Goal: Information Seeking & Learning: Find specific fact

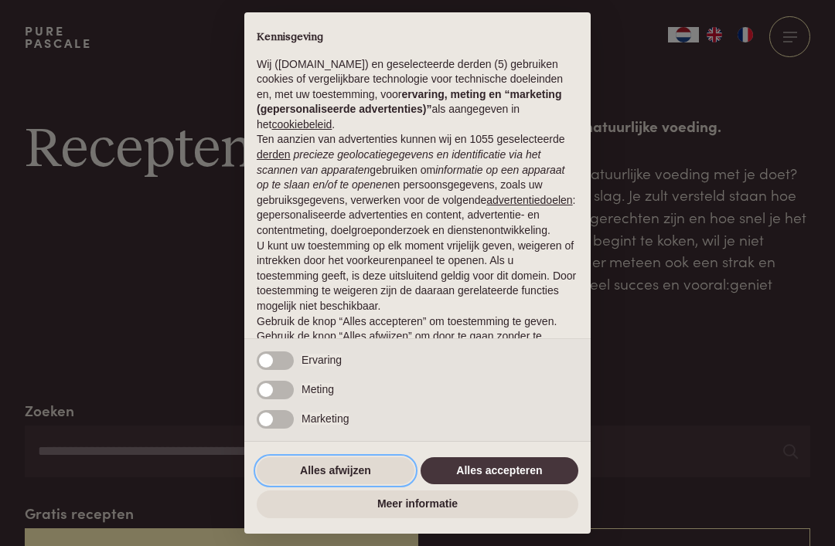
click at [359, 470] on button "Alles afwijzen" at bounding box center [336, 472] width 158 height 28
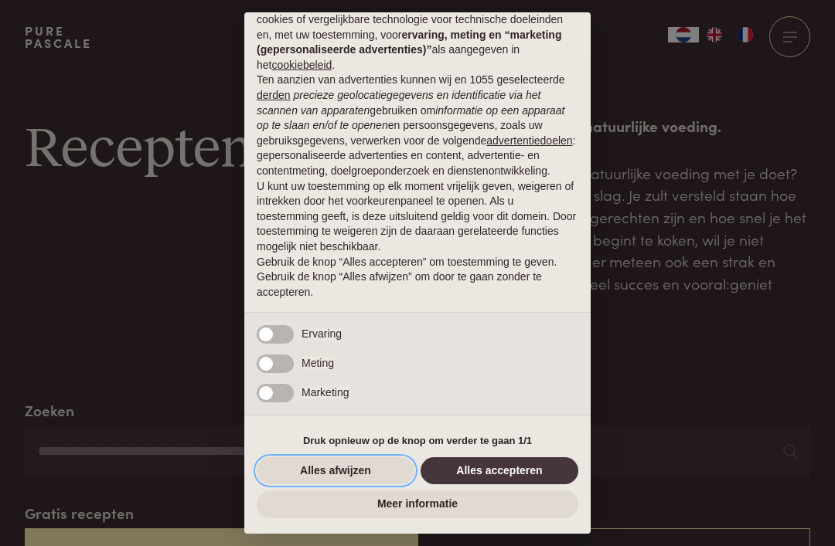
click at [362, 467] on button "Alles afwijzen" at bounding box center [336, 472] width 158 height 28
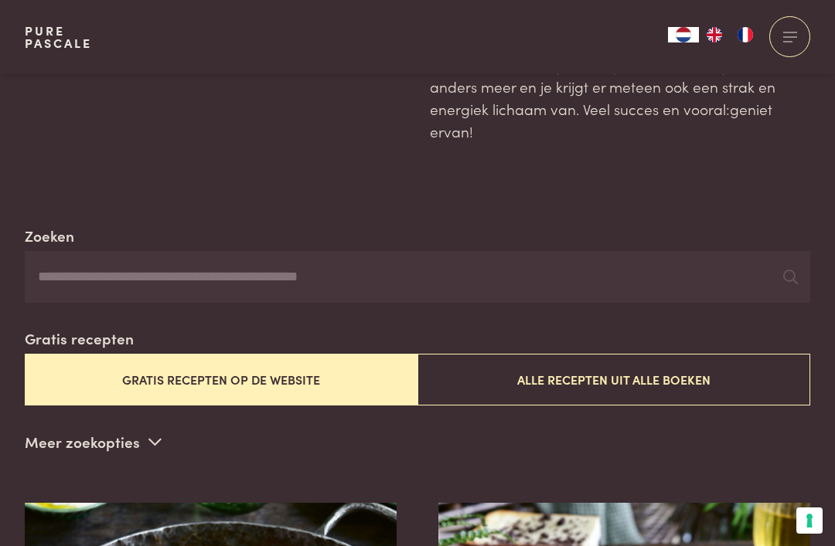
scroll to position [174, 0]
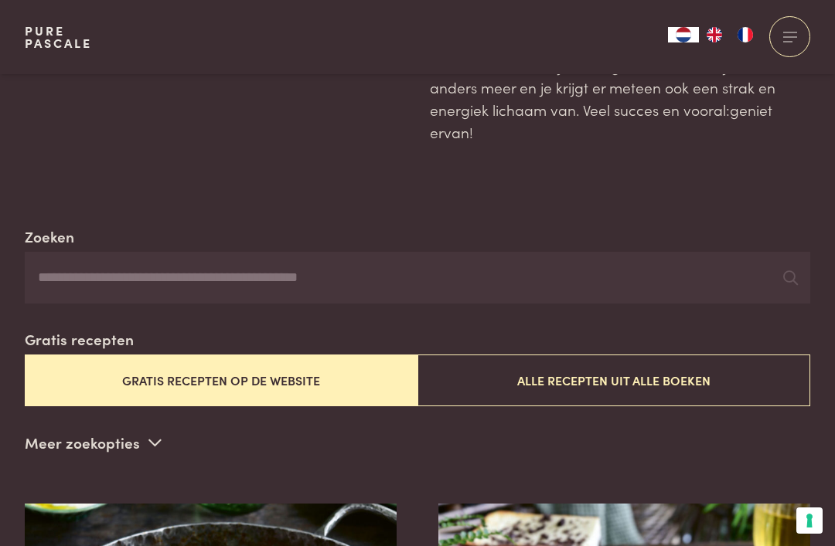
click at [290, 270] on input "Zoeken" at bounding box center [417, 278] width 785 height 53
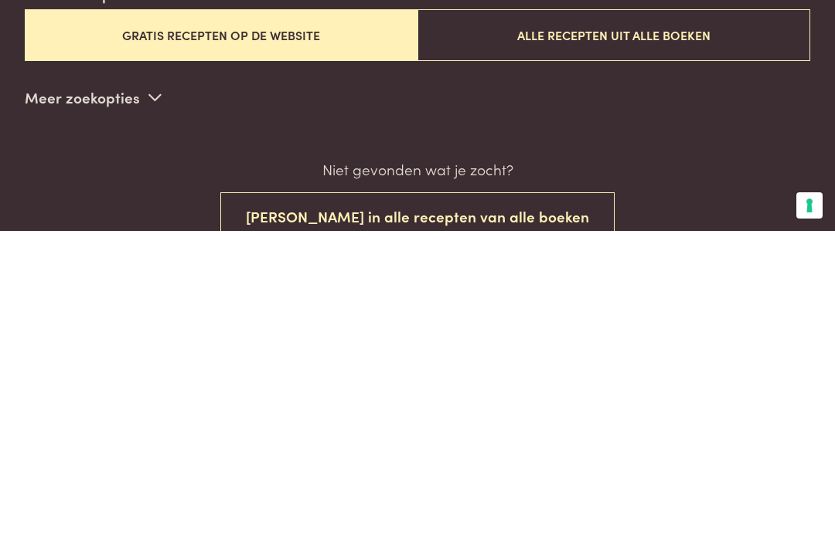
scroll to position [205, 0]
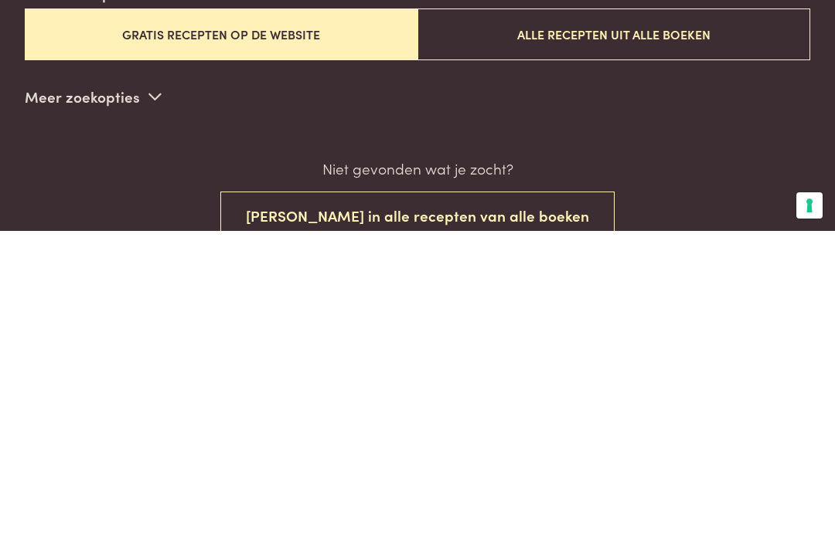
type input "**********"
click at [521, 507] on button "[PERSON_NAME] in alle recepten van alle boeken" at bounding box center [417, 531] width 394 height 49
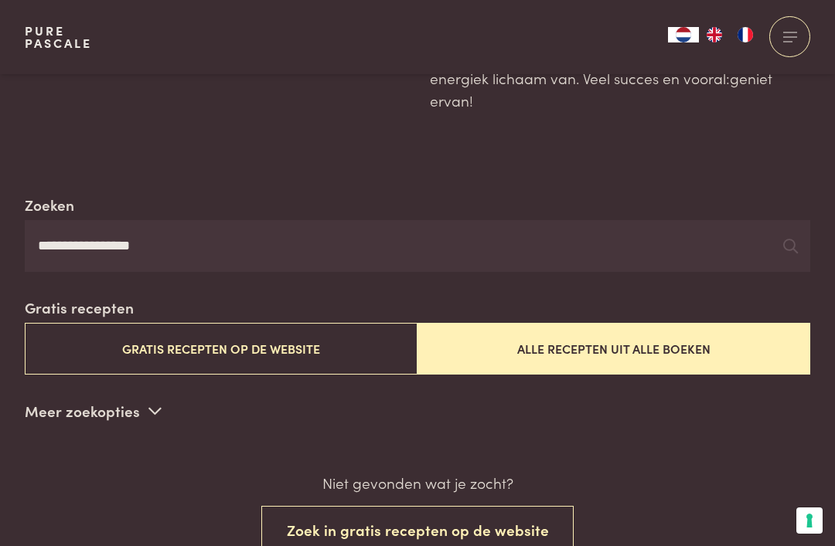
scroll to position [199, 0]
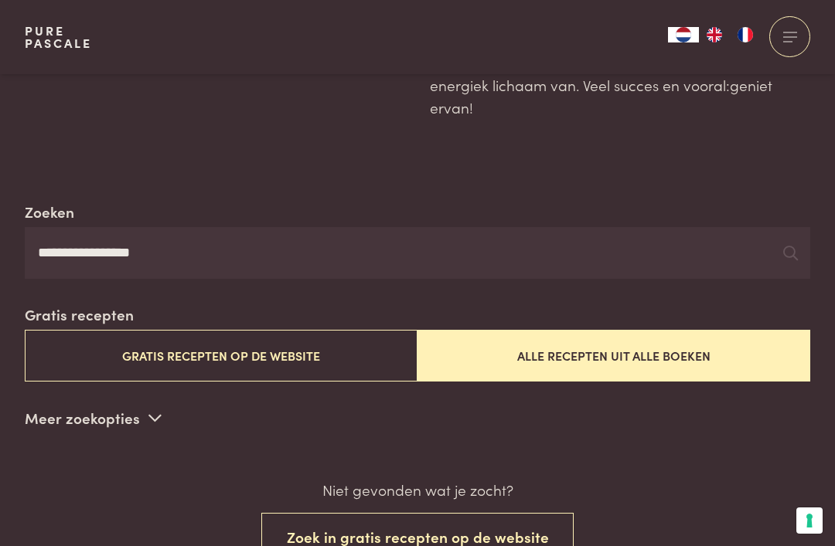
click at [349, 354] on button "Gratis recepten op de website" at bounding box center [221, 356] width 393 height 52
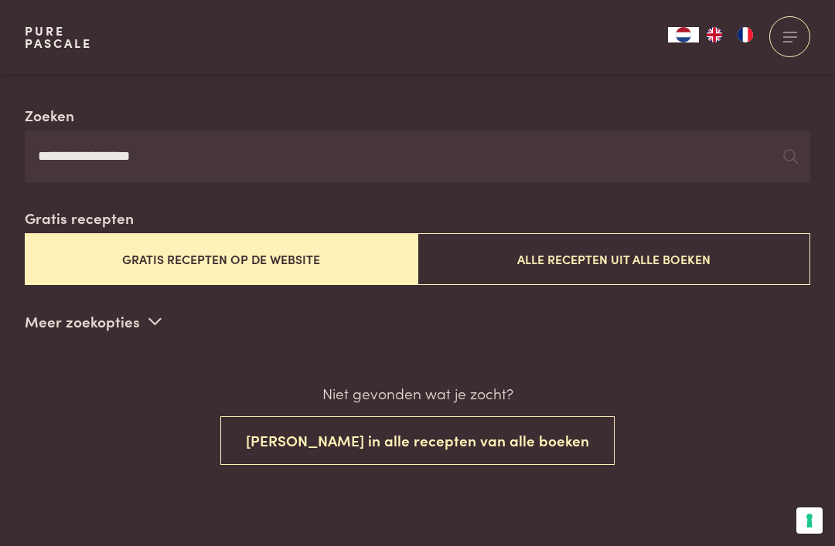
scroll to position [296, 0]
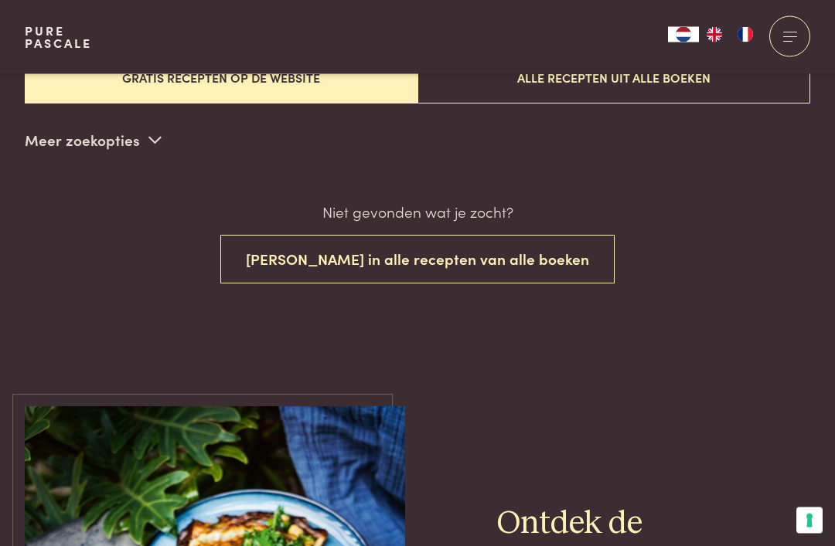
click at [519, 250] on button "[PERSON_NAME] in alle recepten van alle boeken" at bounding box center [417, 260] width 394 height 49
